Goal: Transaction & Acquisition: Purchase product/service

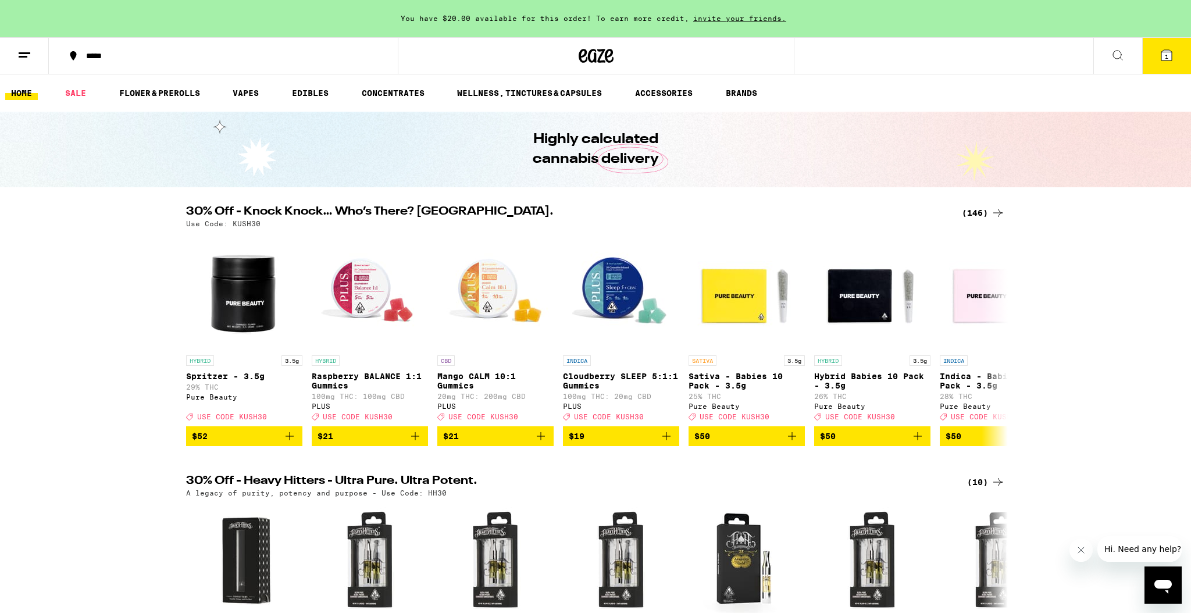
click at [1168, 58] on span "1" at bounding box center [1166, 56] width 3 height 7
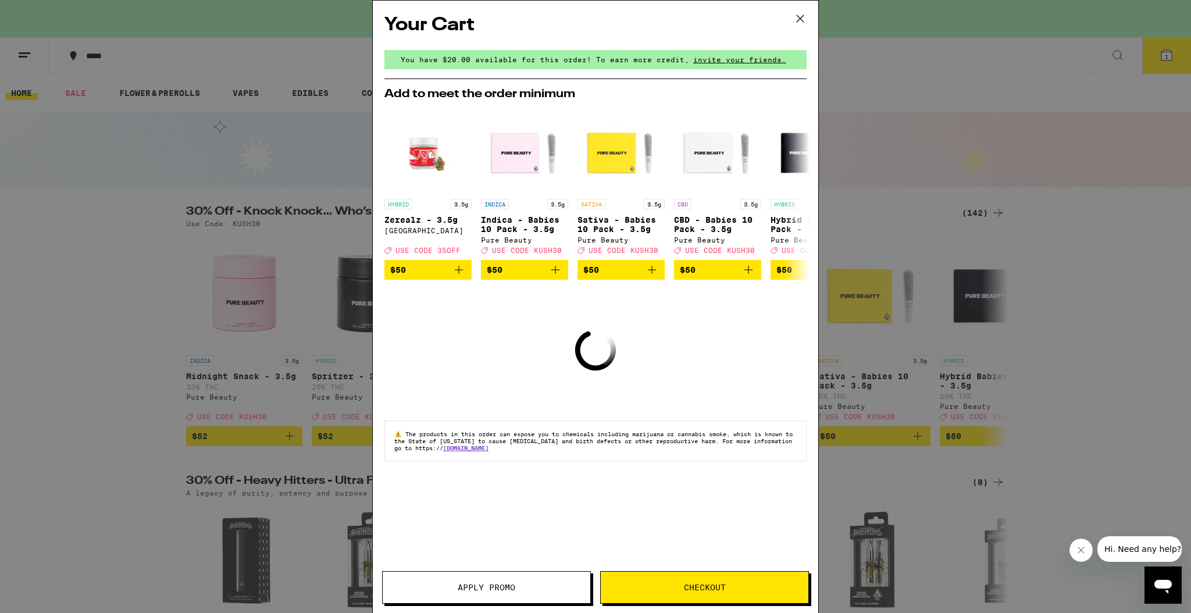
click at [724, 586] on span "Checkout" at bounding box center [705, 587] width 42 height 8
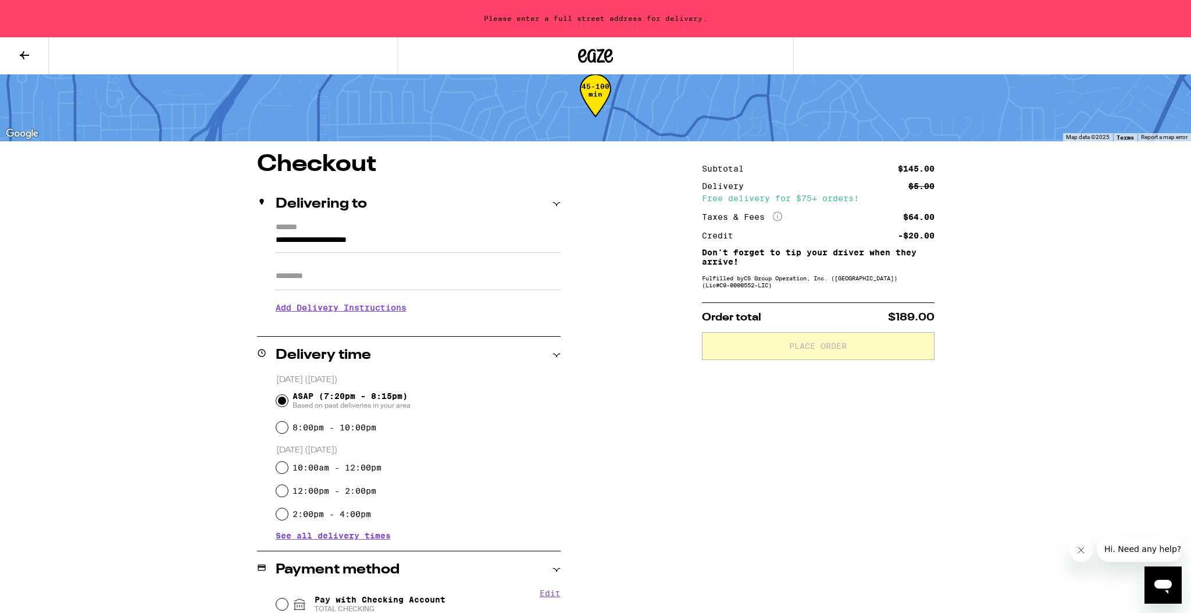
scroll to position [178, 0]
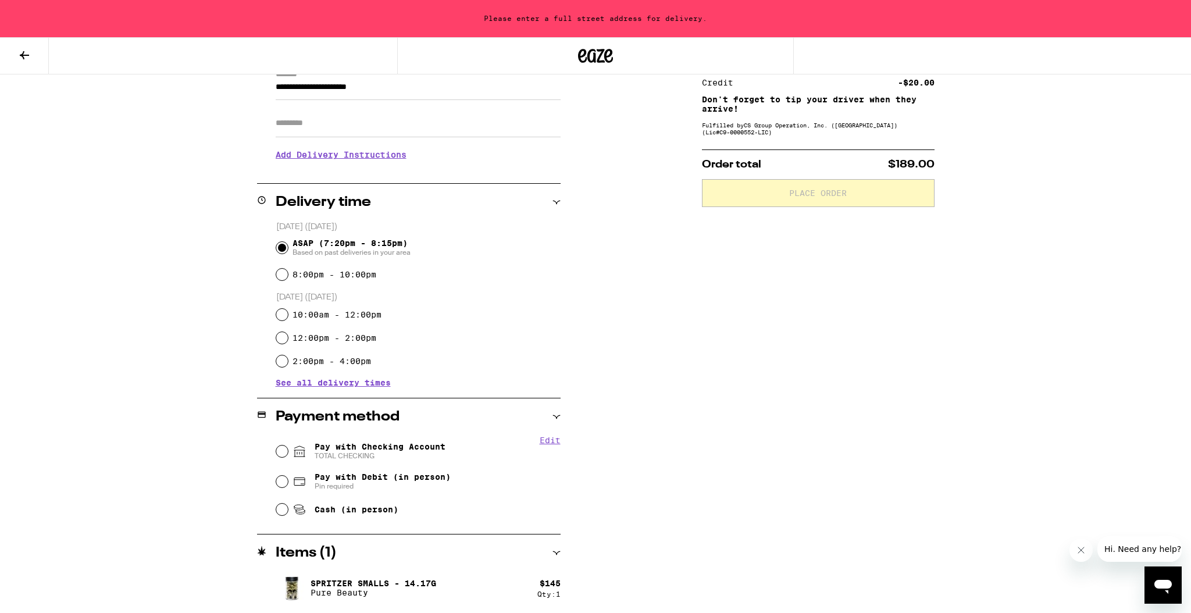
click at [19, 51] on icon at bounding box center [24, 55] width 14 height 14
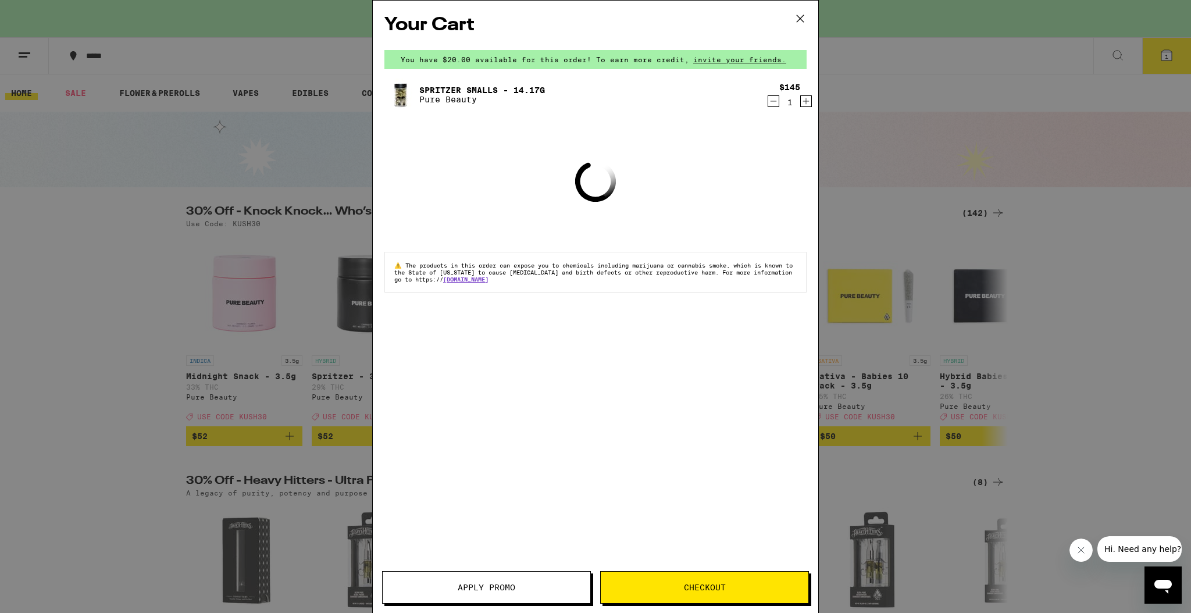
click at [532, 578] on button "Apply Promo" at bounding box center [486, 587] width 209 height 33
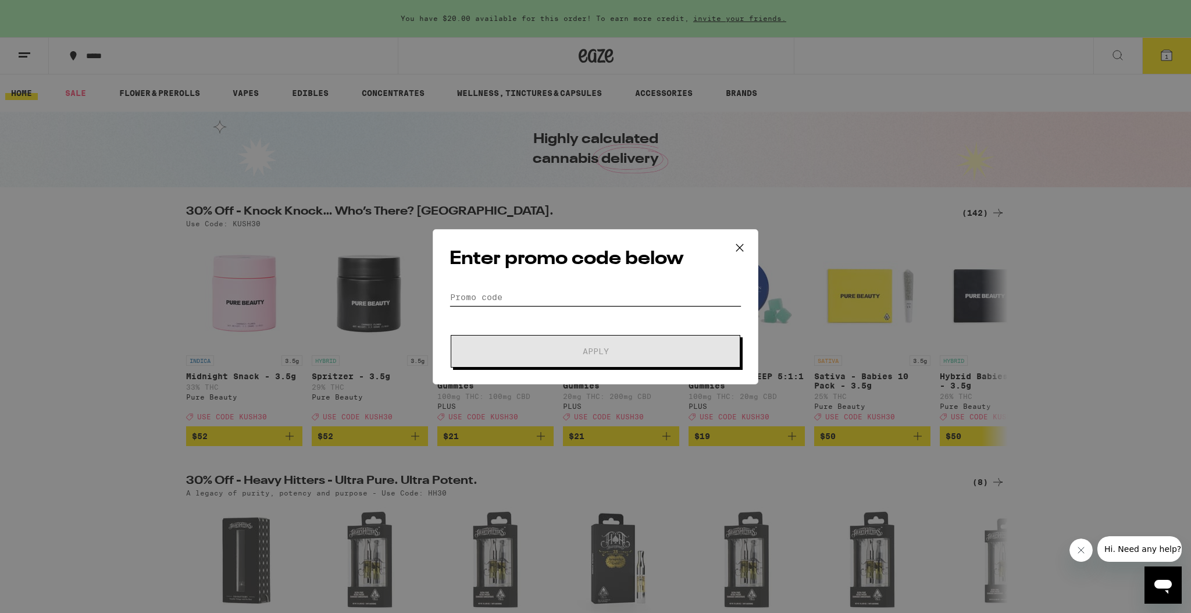
click at [533, 297] on input "Promo Code" at bounding box center [596, 297] width 292 height 17
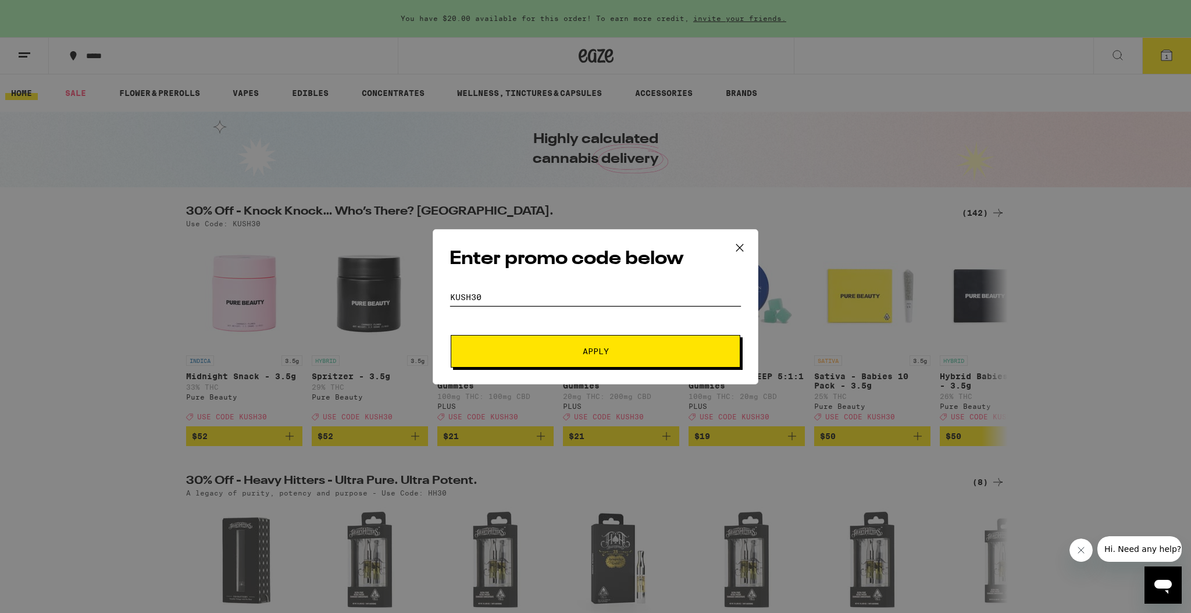
type input "kush30"
click at [593, 347] on span "Apply" at bounding box center [596, 351] width 26 height 8
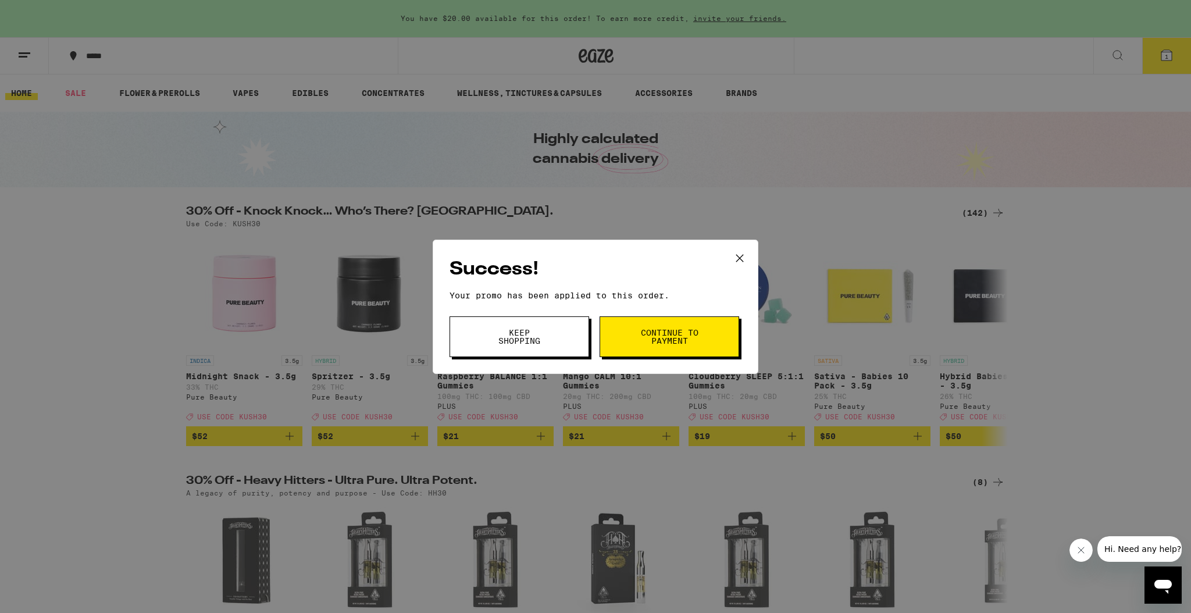
click at [641, 336] on span "Continue to payment" at bounding box center [669, 337] width 59 height 16
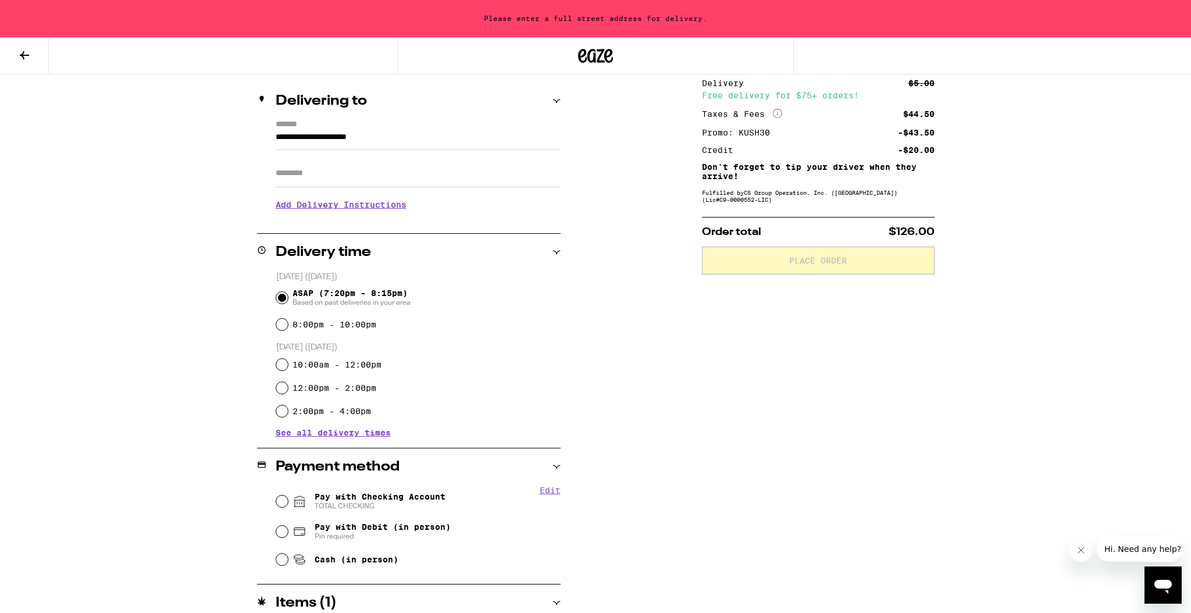
scroll to position [165, 0]
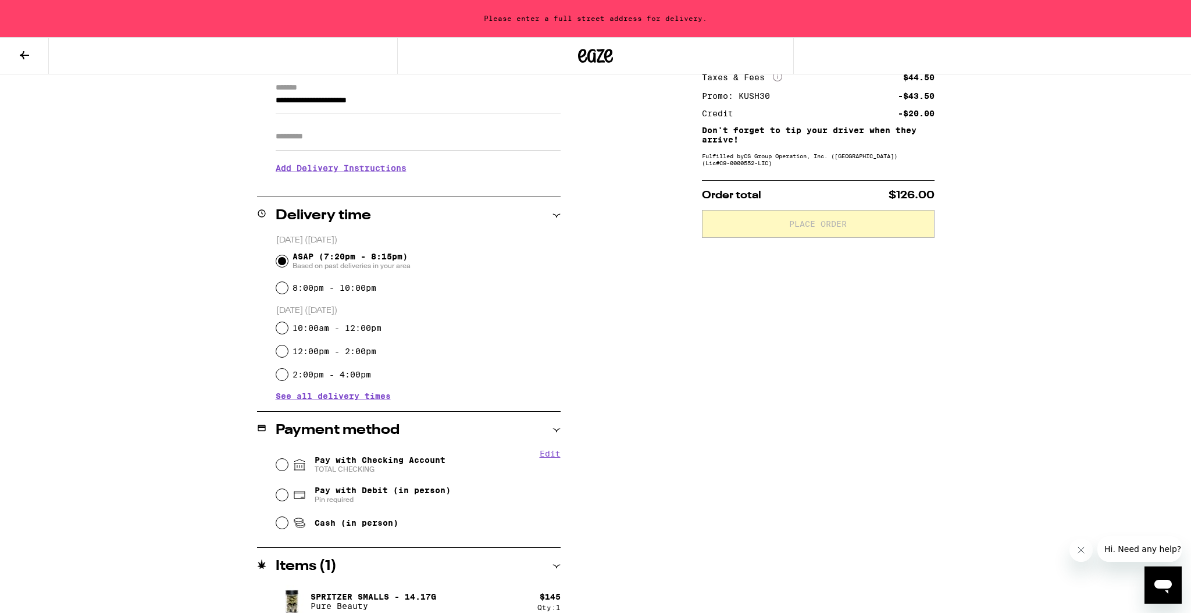
click at [295, 467] on icon at bounding box center [299, 465] width 10 height 10
click at [288, 467] on input "Pay with Checking Account TOTAL CHECKING" at bounding box center [282, 465] width 12 height 12
radio input "true"
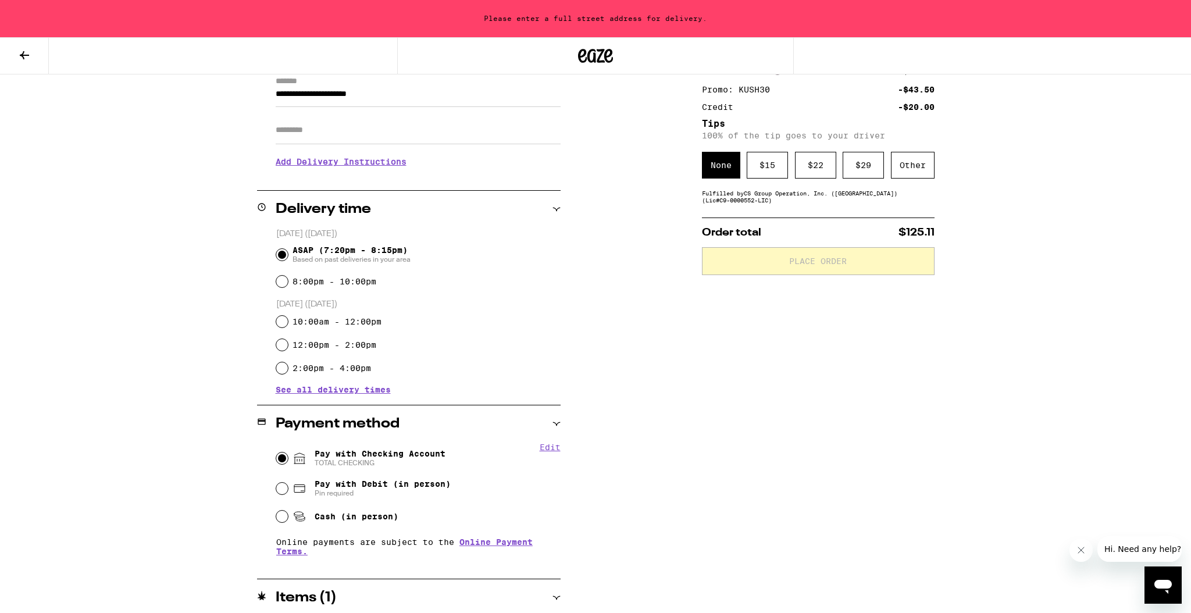
scroll to position [173, 0]
click at [766, 175] on div "$ 15" at bounding box center [767, 163] width 41 height 27
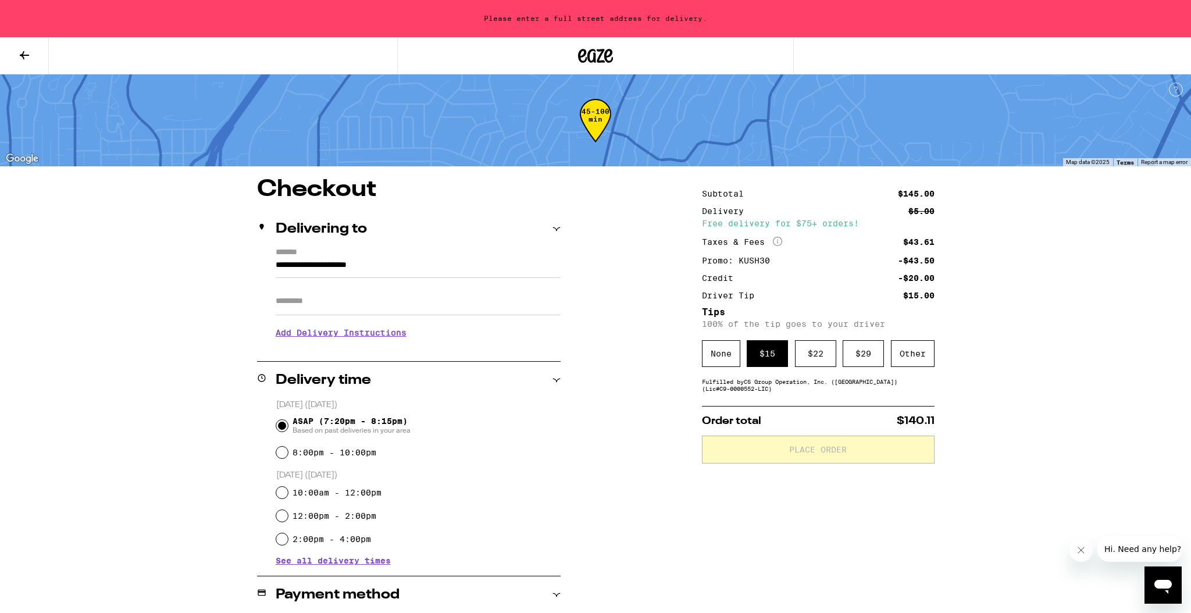
scroll to position [2, 0]
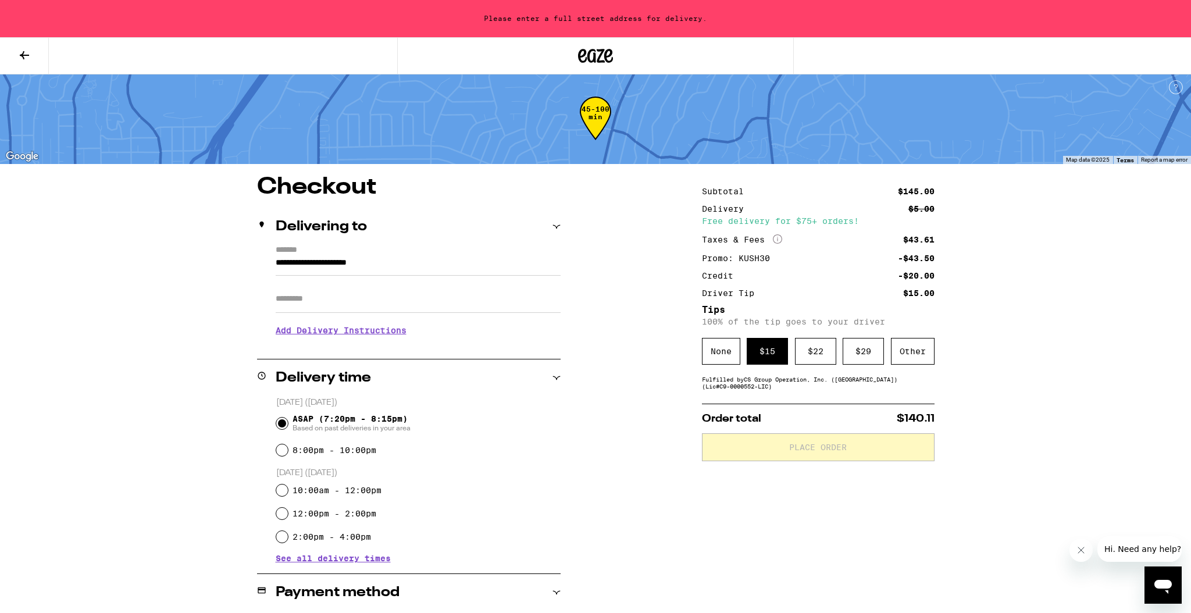
click at [312, 264] on input "**********" at bounding box center [418, 266] width 285 height 20
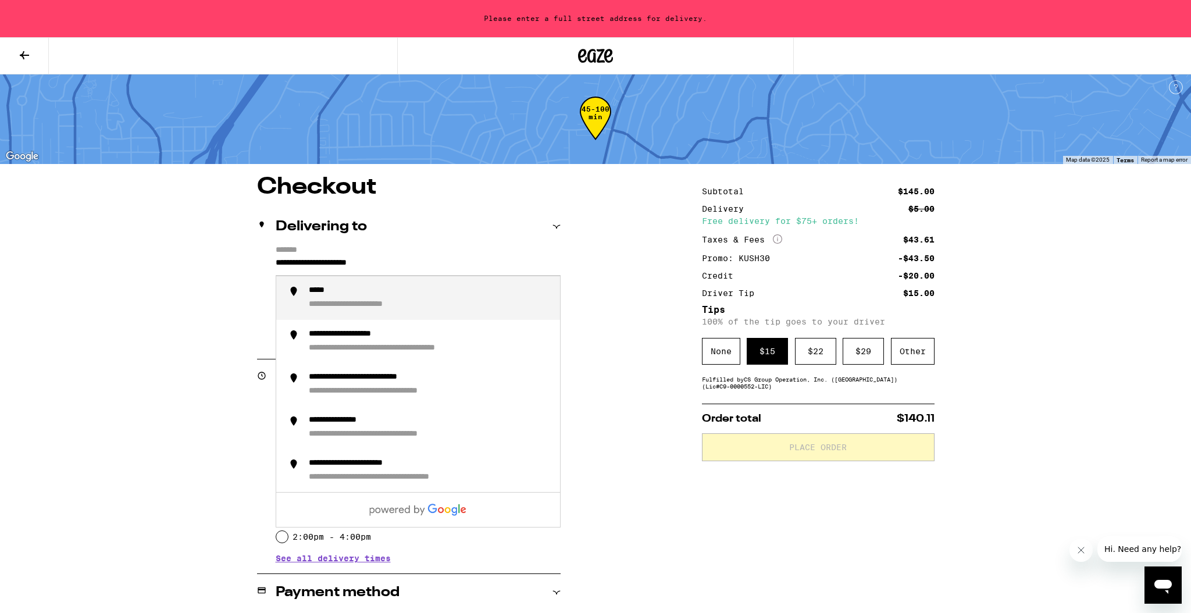
drag, startPoint x: 435, startPoint y: 270, endPoint x: 236, endPoint y: 262, distance: 199.7
click at [236, 262] on div "**********" at bounding box center [596, 502] width 838 height 652
click at [384, 299] on div "**********" at bounding box center [430, 298] width 242 height 24
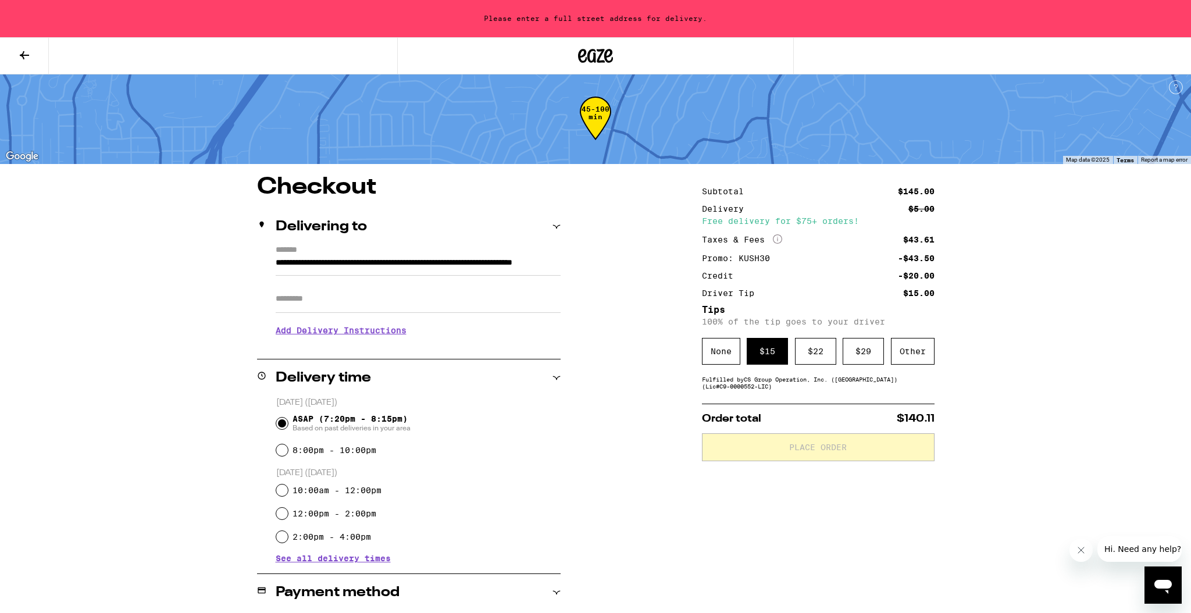
type input "**********"
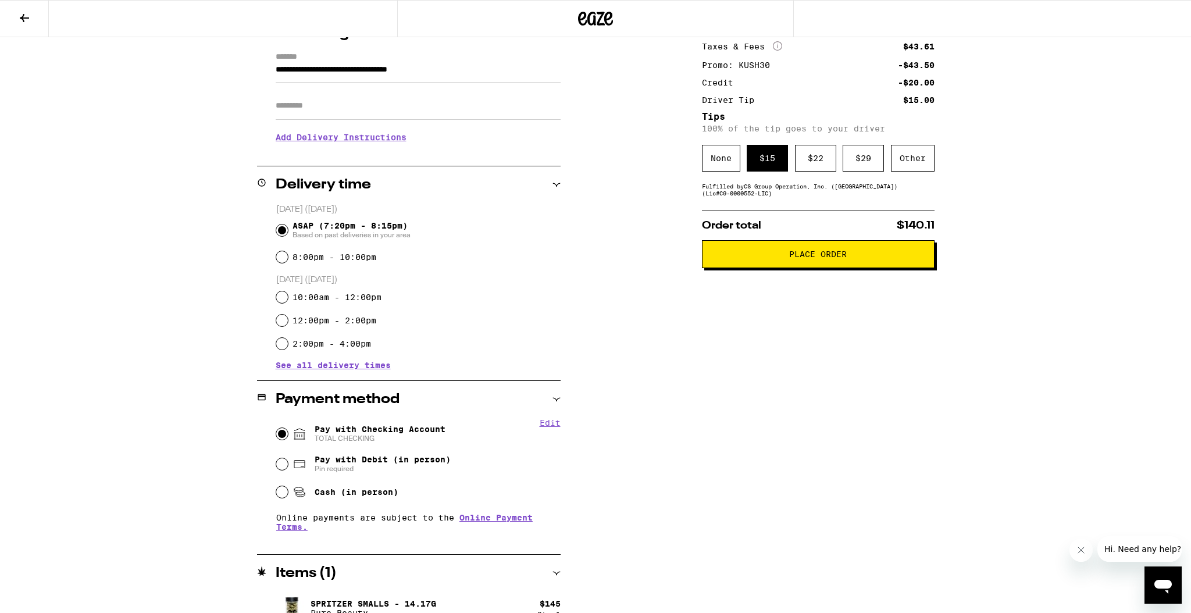
scroll to position [161, 0]
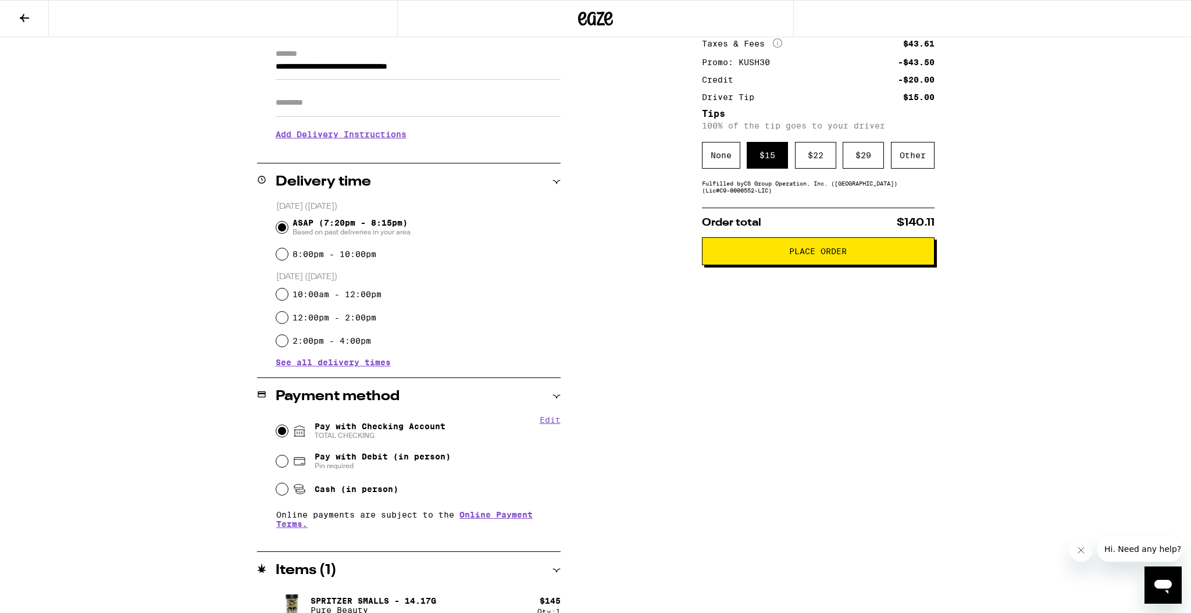
click at [796, 250] on span "Place Order" at bounding box center [818, 251] width 58 height 8
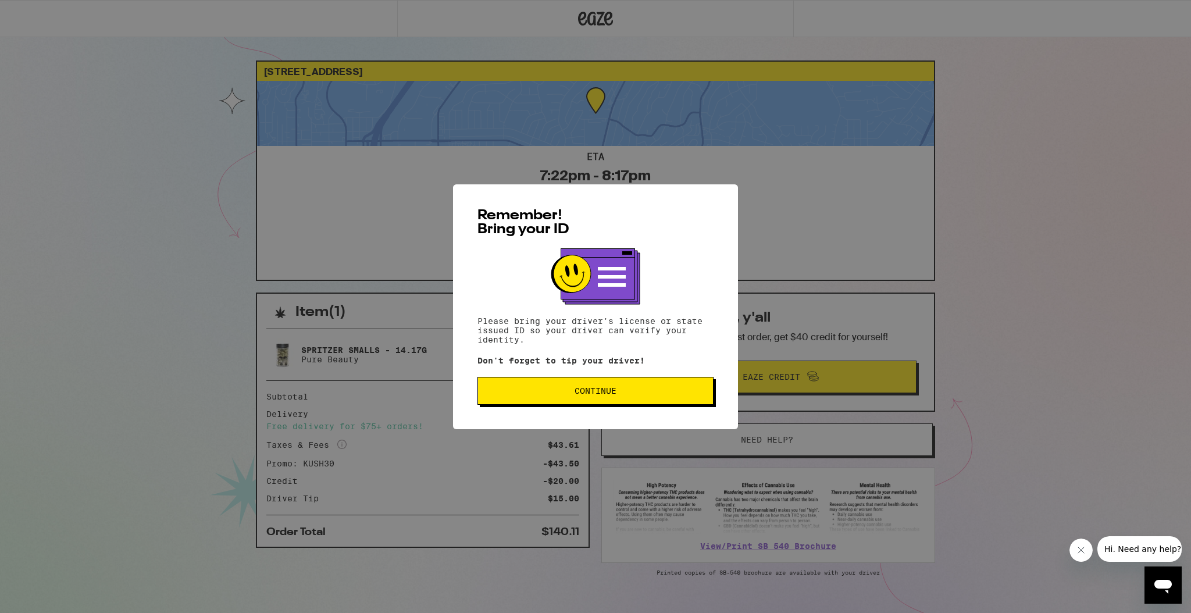
click at [554, 393] on span "Continue" at bounding box center [596, 391] width 216 height 8
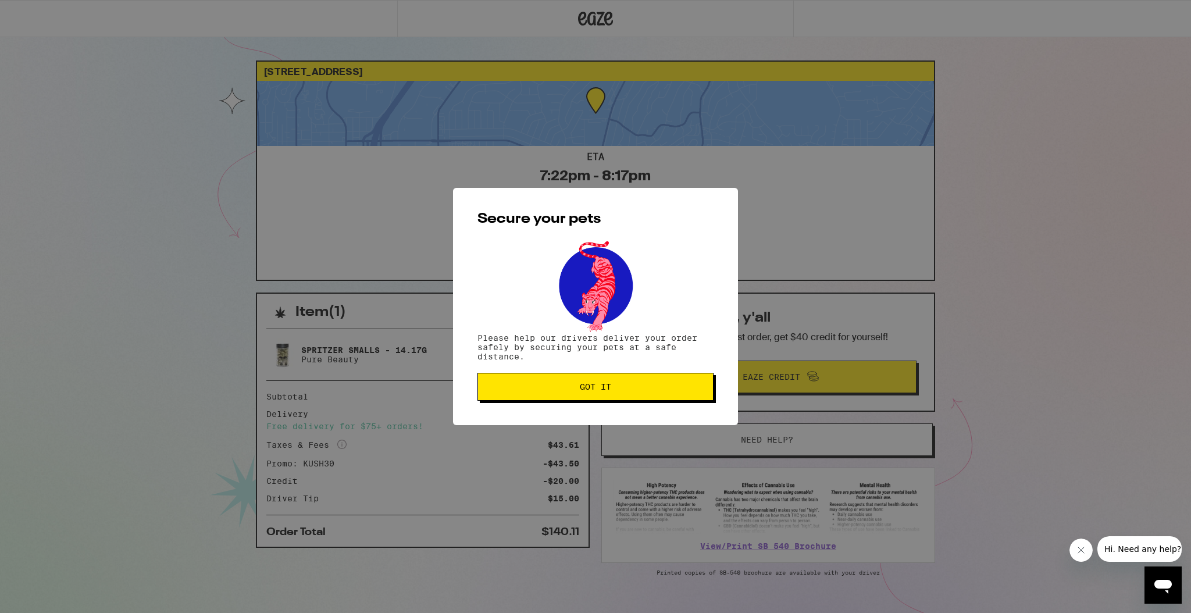
click at [554, 391] on span "Got it" at bounding box center [596, 387] width 216 height 8
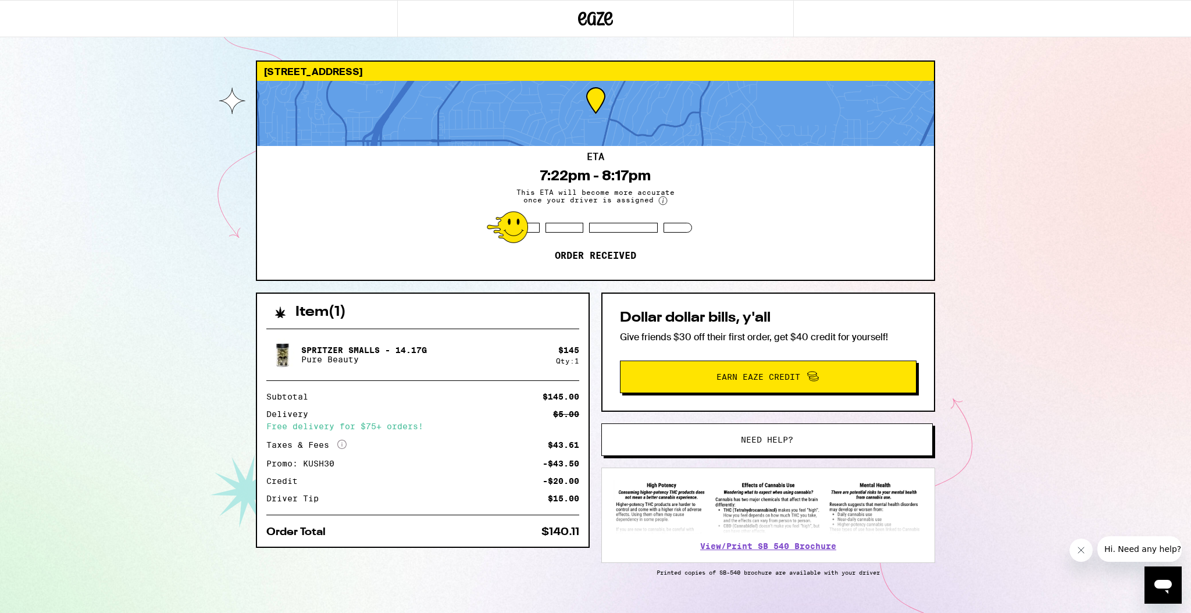
click at [586, 386] on div "Spritzer Smalls - 14.17g Pure Beauty $ 145 Qty: 1 Subtotal $145.00 Delivery $5.…" at bounding box center [423, 432] width 332 height 227
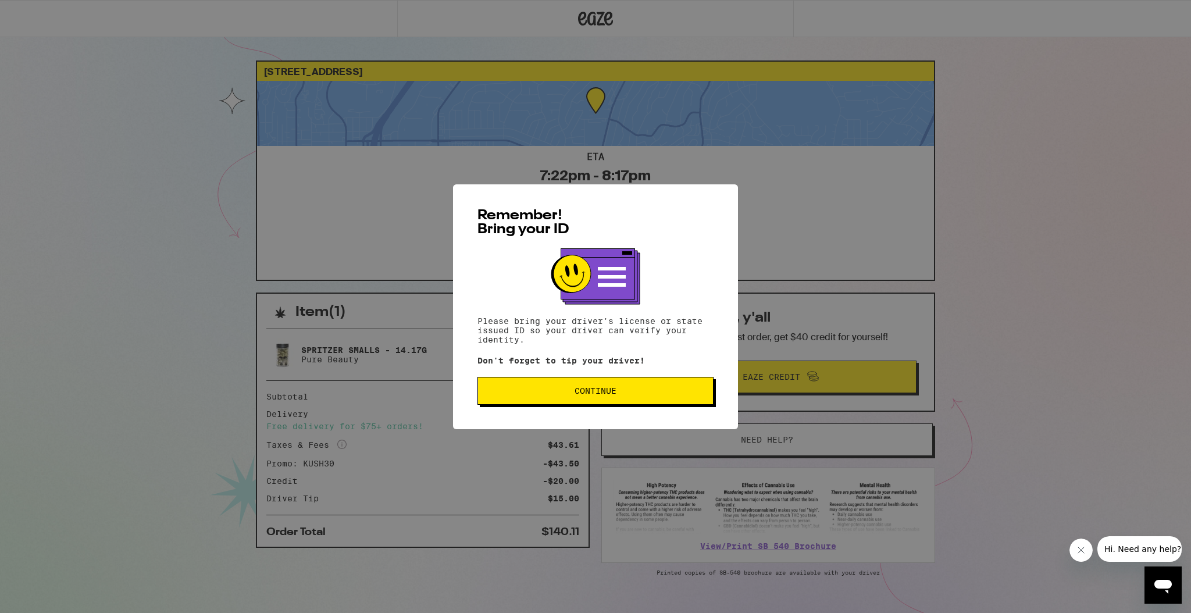
click at [657, 391] on span "Continue" at bounding box center [596, 391] width 216 height 8
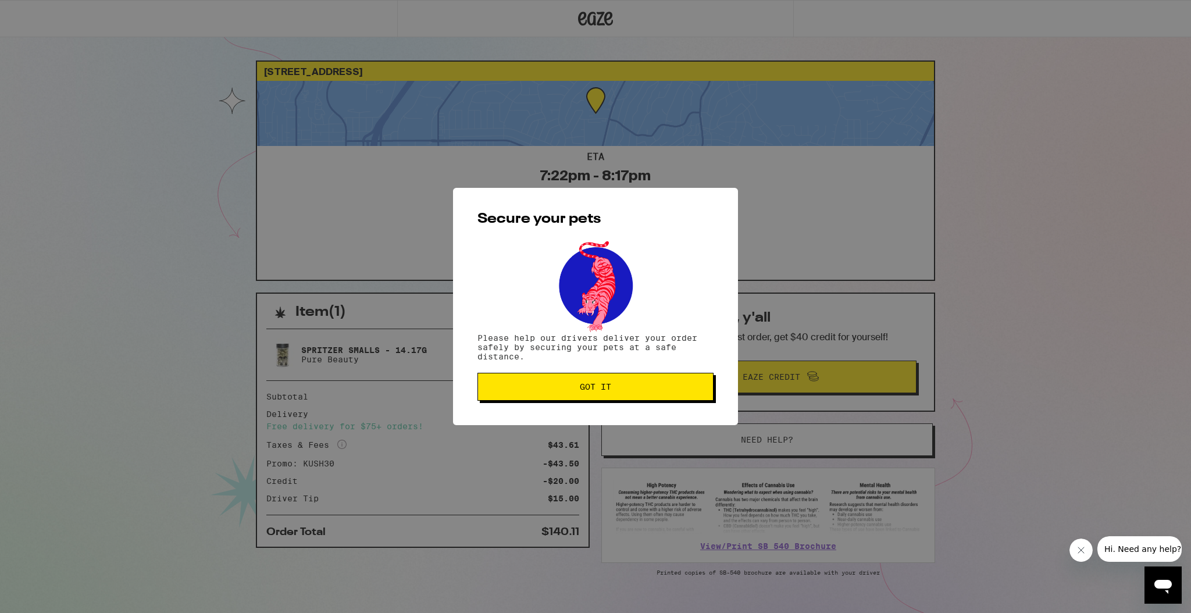
click at [550, 386] on span "Got it" at bounding box center [596, 387] width 216 height 8
